Goal: Transaction & Acquisition: Subscribe to service/newsletter

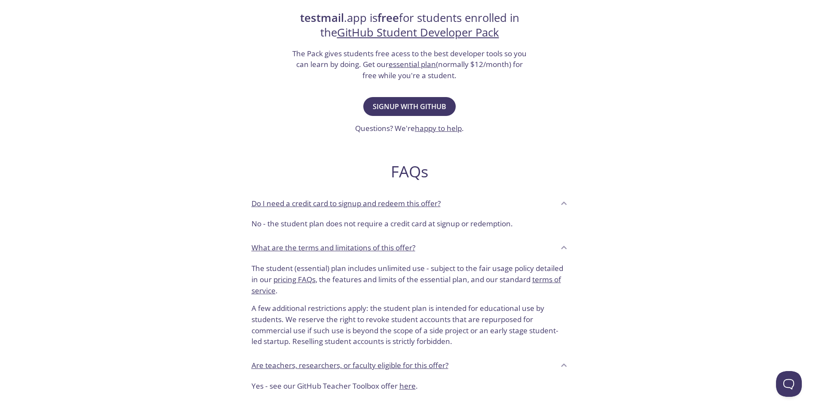
scroll to position [103, 0]
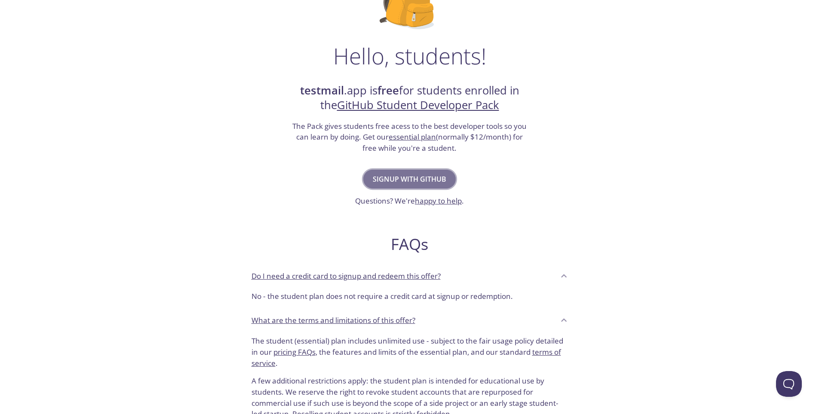
click at [405, 180] on span "Signup with GitHub" at bounding box center [409, 179] width 73 height 12
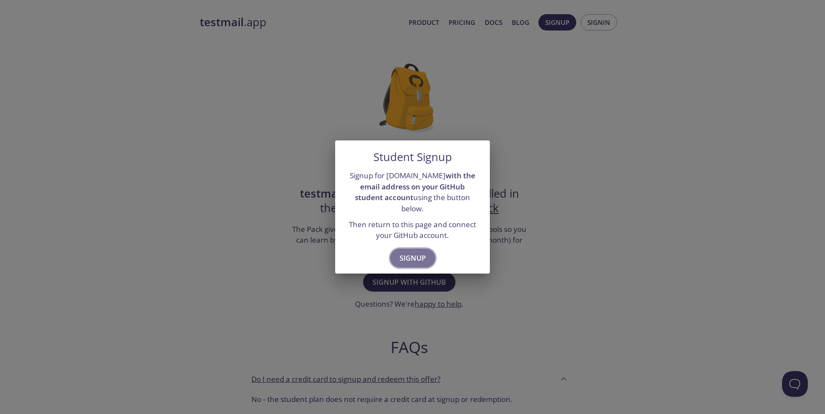
click at [405, 252] on span "Signup" at bounding box center [413, 258] width 26 height 12
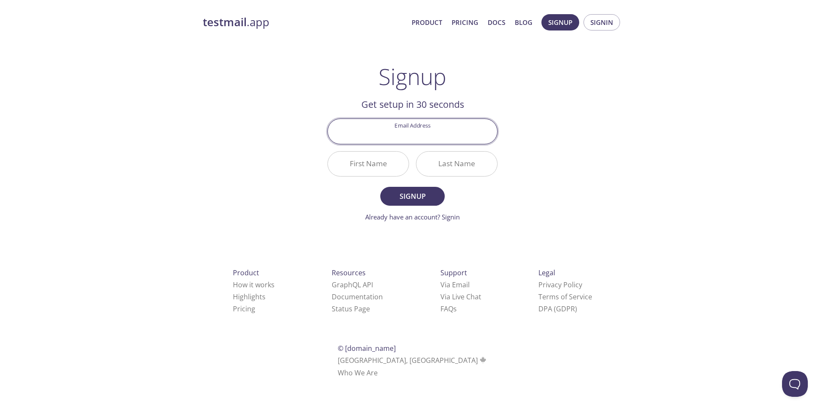
click at [419, 132] on input "Email Address" at bounding box center [412, 131] width 169 height 24
type input "b"
type input "[EMAIL_ADDRESS][DOMAIN_NAME]"
click at [377, 163] on input "First Name" at bounding box center [368, 164] width 81 height 24
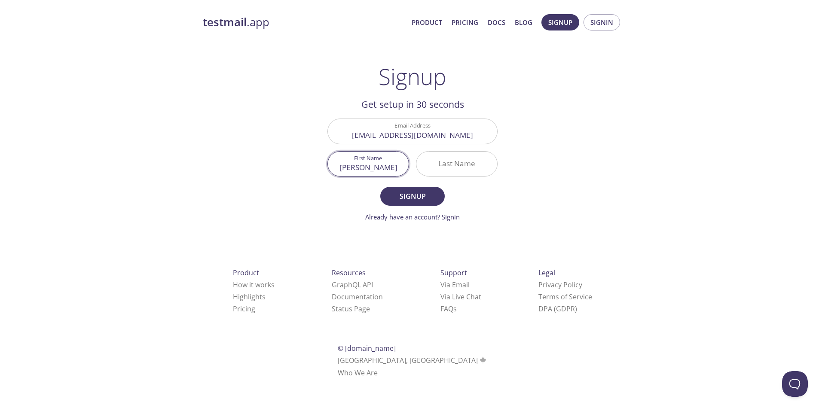
type input "[PERSON_NAME]"
click at [456, 162] on input "Last Name" at bounding box center [456, 164] width 81 height 24
type input "Bahati"
click at [414, 200] on span "Signup" at bounding box center [413, 196] width 46 height 12
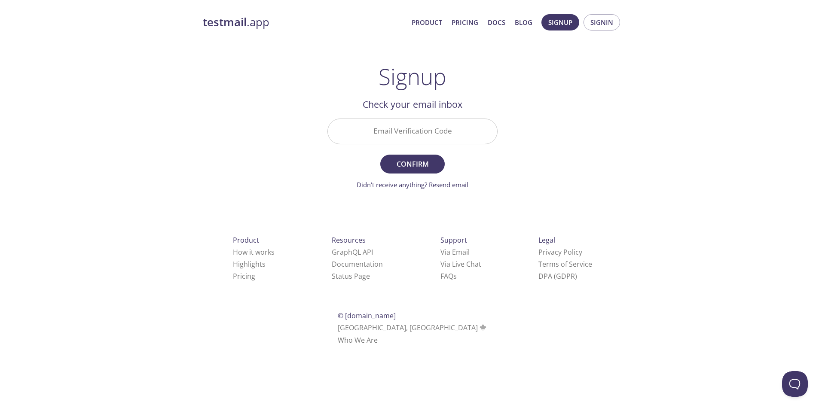
click at [377, 130] on input "Email Verification Code" at bounding box center [412, 131] width 169 height 24
type input "BEHWE2X"
click at [416, 162] on span "Confirm" at bounding box center [413, 164] width 46 height 12
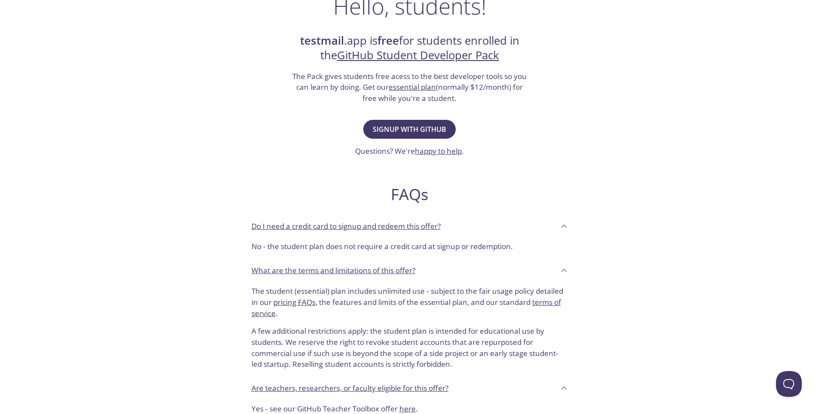
scroll to position [155, 0]
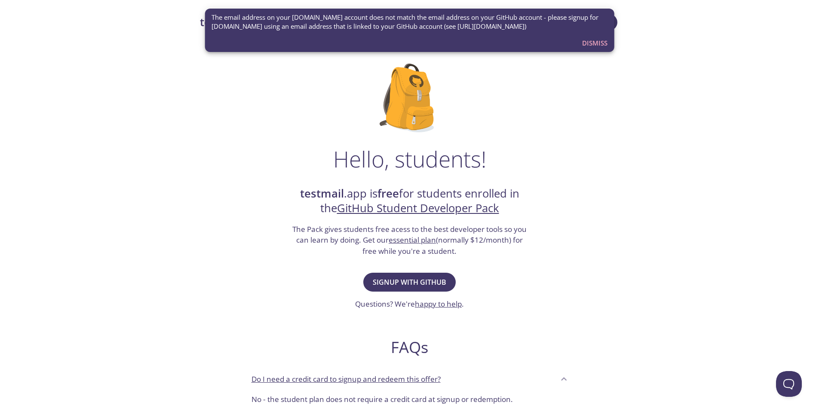
click at [595, 44] on span "Dismiss" at bounding box center [594, 42] width 25 height 11
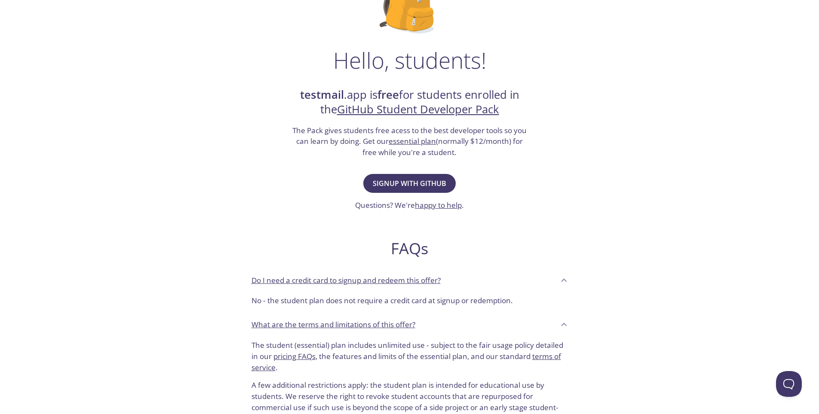
scroll to position [103, 0]
